Goal: Task Accomplishment & Management: Use online tool/utility

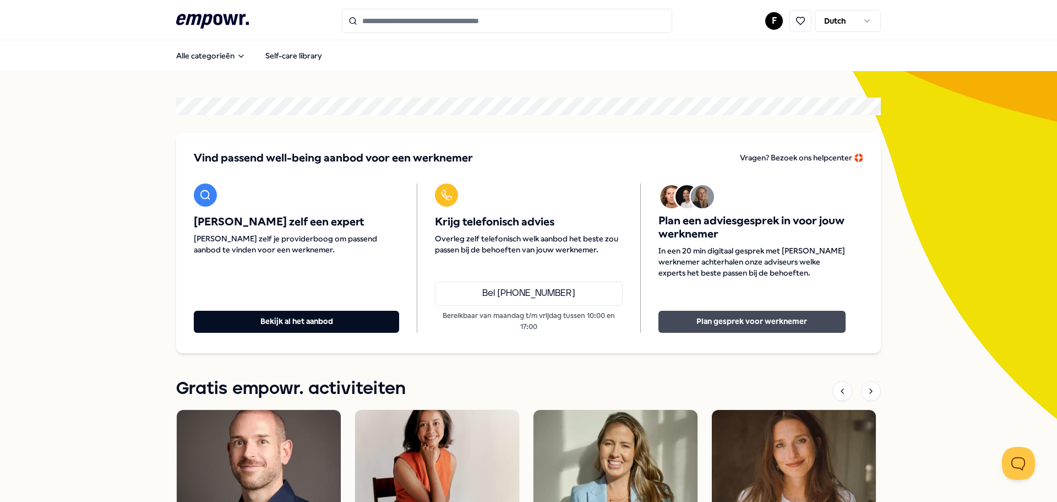
click at [798, 330] on button "Plan gesprek voor werknemer" at bounding box center [752, 322] width 187 height 22
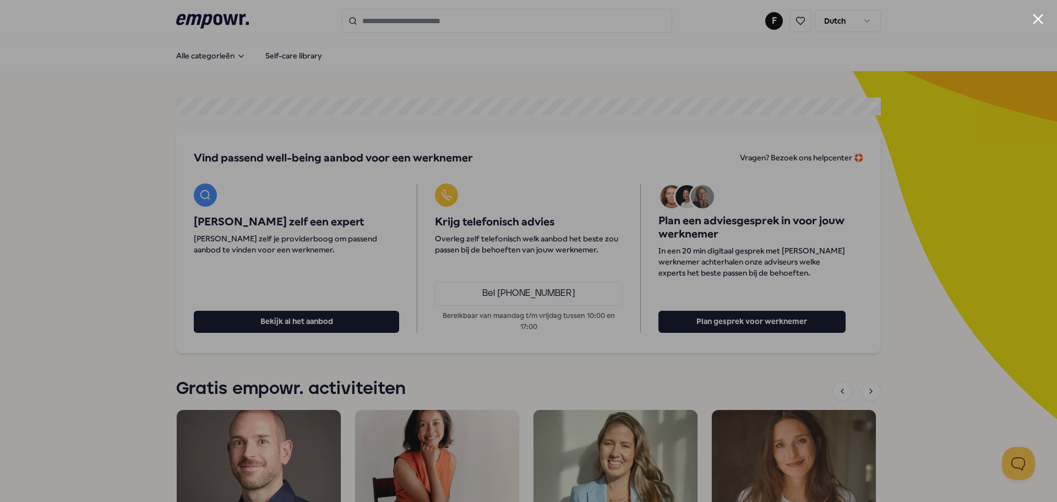
click at [1030, 31] on div at bounding box center [528, 251] width 1057 height 502
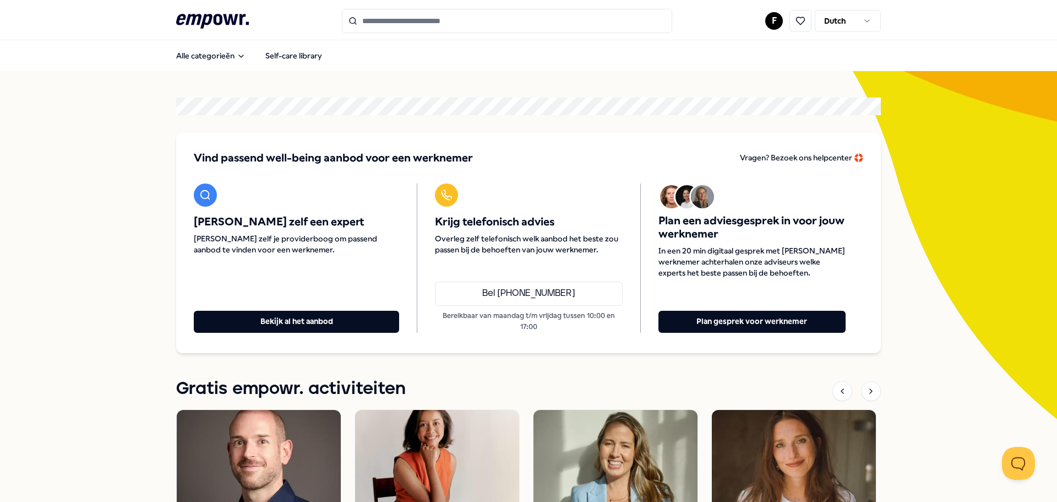
click at [1035, 24] on header ".empowr-logo_svg__cls-1{fill:#03032f} F Dutch" at bounding box center [528, 20] width 1057 height 40
click at [765, 320] on button "Plan gesprek voor werknemer" at bounding box center [752, 322] width 187 height 22
